Goal: Navigation & Orientation: Find specific page/section

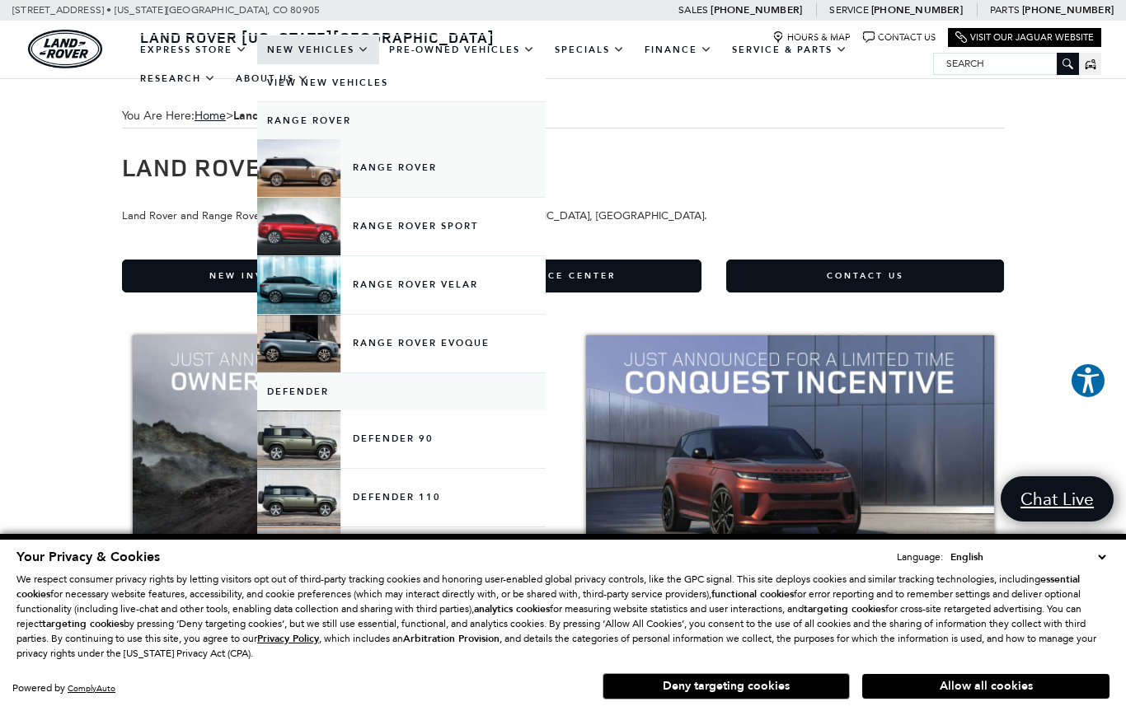
click at [298, 190] on link "Range Rover" at bounding box center [401, 168] width 289 height 58
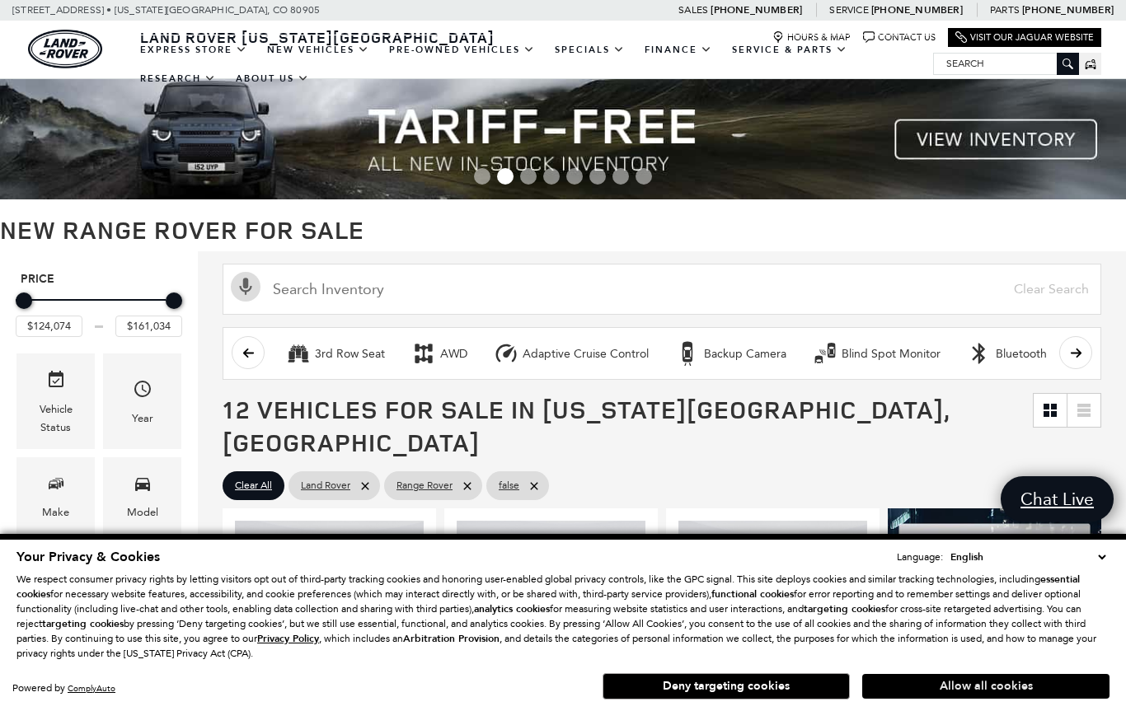
click at [1002, 694] on button "Allow all cookies" at bounding box center [985, 686] width 247 height 25
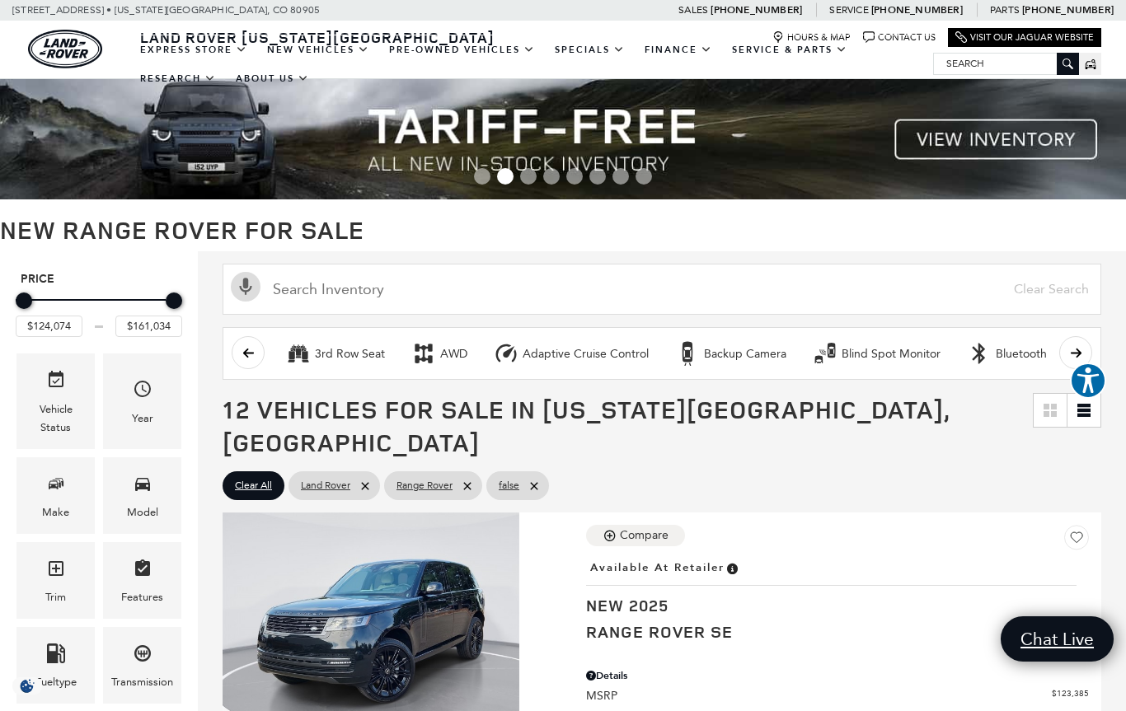
click at [1082, 409] on icon at bounding box center [1083, 410] width 13 height 3
